Goal: Task Accomplishment & Management: Use online tool/utility

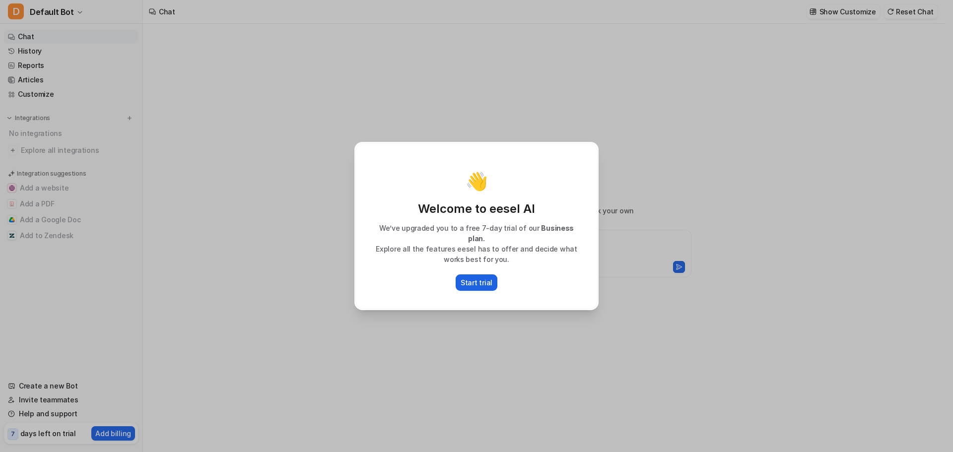
type textarea "**********"
click at [484, 277] on p "Start trial" at bounding box center [477, 282] width 32 height 10
